Goal: Check status: Check status

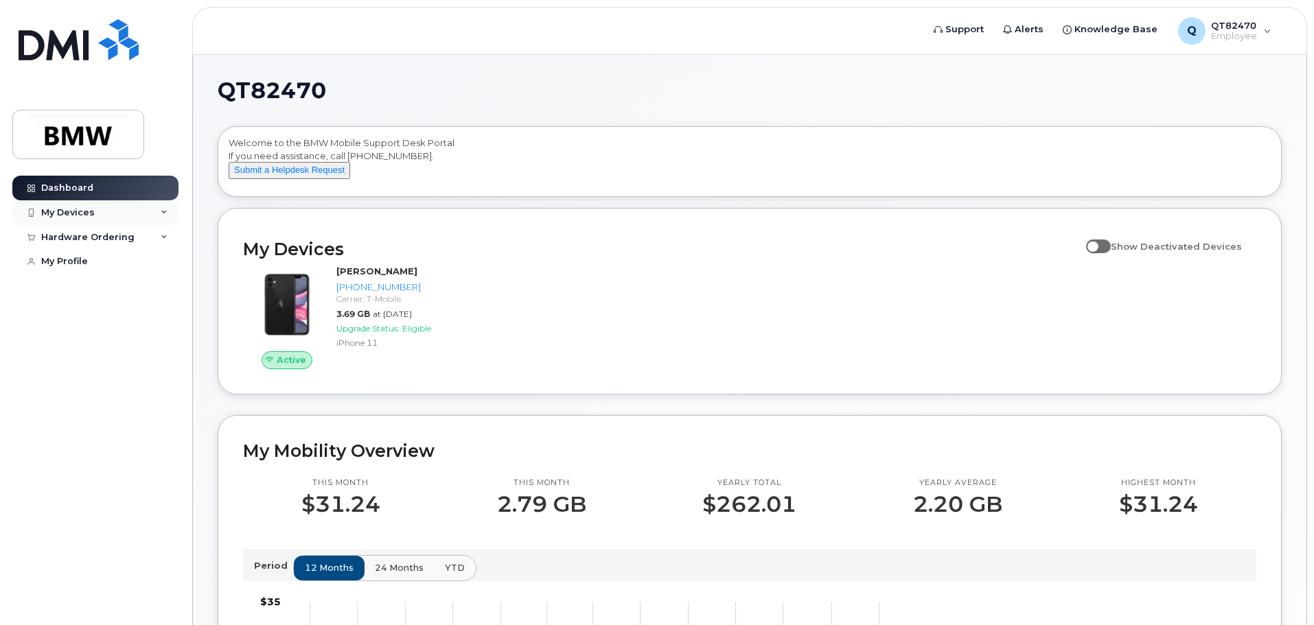
click at [123, 216] on div "My Devices" at bounding box center [95, 212] width 166 height 25
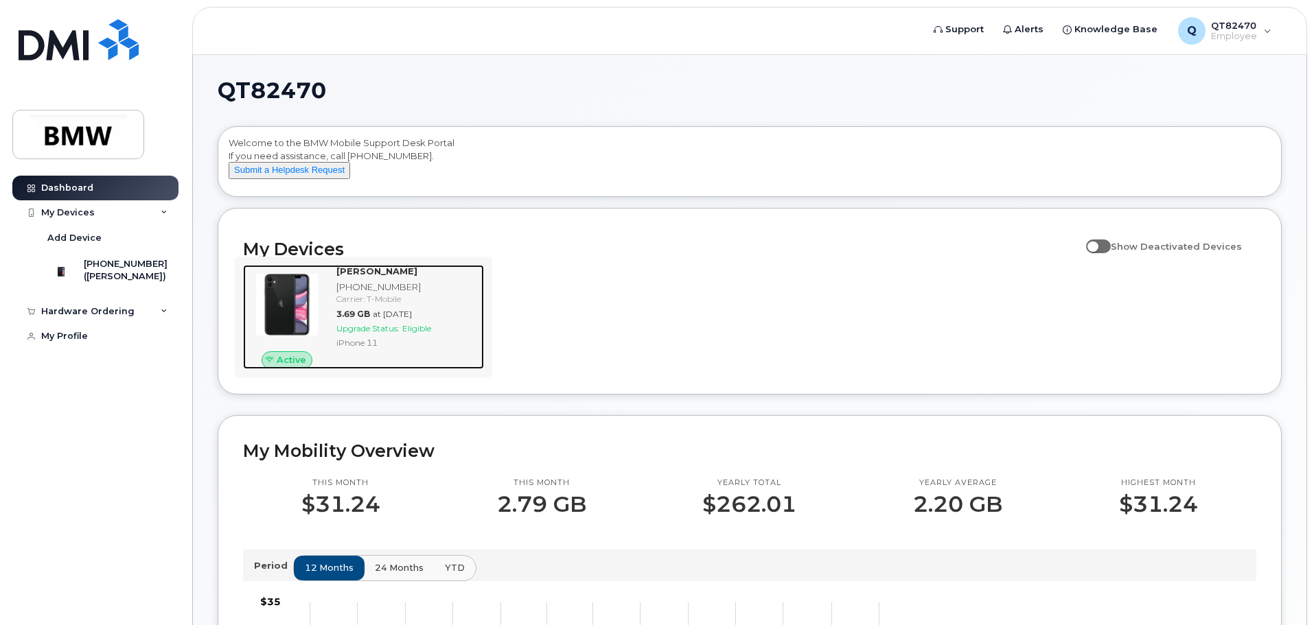
click at [276, 369] on div "Active" at bounding box center [287, 360] width 51 height 18
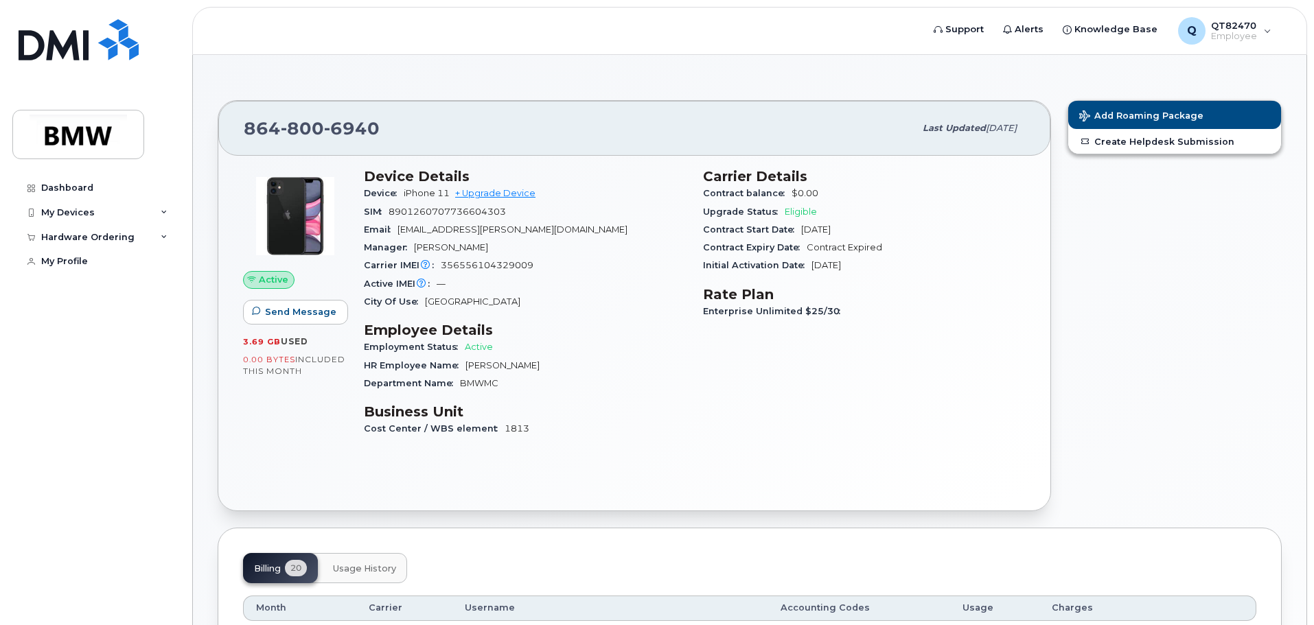
click at [288, 233] on img at bounding box center [295, 216] width 82 height 82
click at [1203, 325] on div "Add Roaming Package Create Helpdesk Submission" at bounding box center [1174, 306] width 231 height 428
